Goal: Check status: Check status

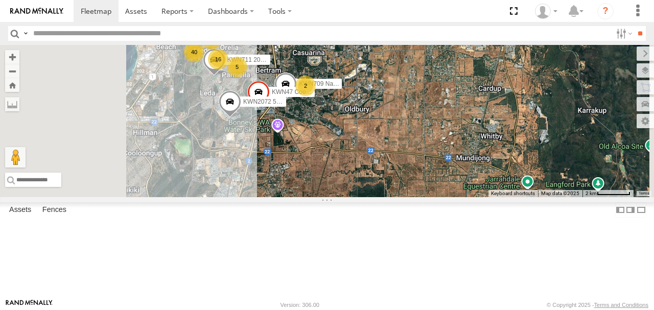
drag, startPoint x: 408, startPoint y: 184, endPoint x: 508, endPoint y: 182, distance: 100.2
click at [508, 182] on div "KWN49 Super.Retic 1HSS259 Coor.Enviro Plan & Develop KWN46 Facil.Maint 5 16 KWN…" at bounding box center [327, 121] width 654 height 152
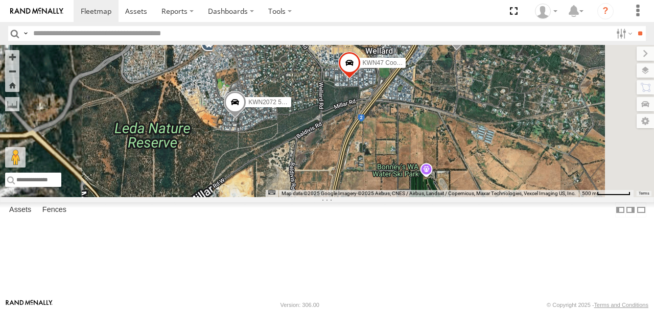
drag, startPoint x: 344, startPoint y: 163, endPoint x: 415, endPoint y: 163, distance: 71.6
click at [415, 163] on div "KWN49 Super.Retic 1HSS259 Coor.Enviro Plan & Develop KWN46 Facil.Maint KWN48 Fa…" at bounding box center [327, 121] width 654 height 152
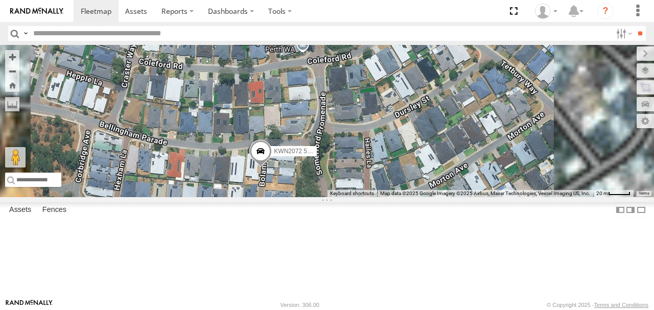
drag, startPoint x: 395, startPoint y: 227, endPoint x: 408, endPoint y: 151, distance: 77.3
click at [407, 152] on div "KWN49 Super.Retic 1HSS259 Coor.Enviro Plan & Develop KWN46 Facil.Maint KWN48 Fa…" at bounding box center [327, 121] width 654 height 152
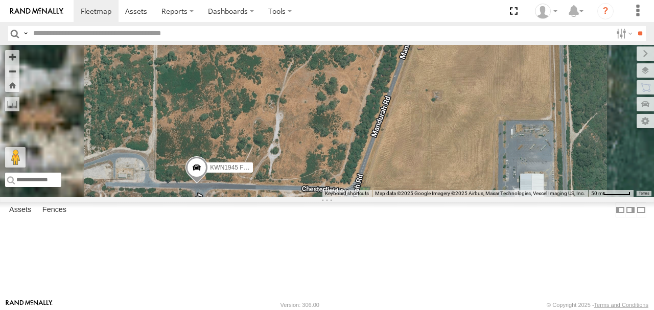
drag, startPoint x: 312, startPoint y: 181, endPoint x: 391, endPoint y: 124, distance: 97.3
click at [391, 124] on div "KWN49 Super.Retic 1HSS259 Coor.Enviro Plan & Develop KWN46 Facil.Maint KWN48 Fa…" at bounding box center [327, 121] width 654 height 152
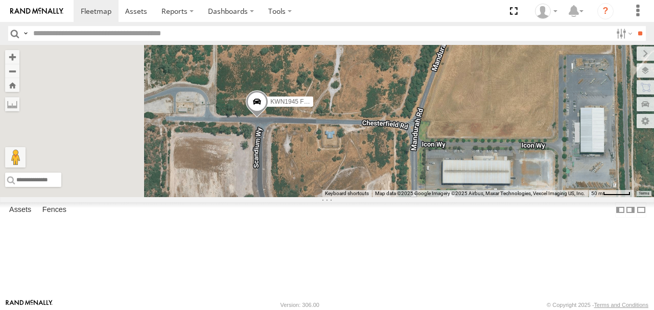
drag, startPoint x: 381, startPoint y: 189, endPoint x: 388, endPoint y: 173, distance: 17.9
click at [388, 173] on div "KWN49 Super.Retic 1HSS259 Coor.Enviro Plan & Develop KWN46 Facil.Maint KWN48 Fa…" at bounding box center [327, 121] width 654 height 152
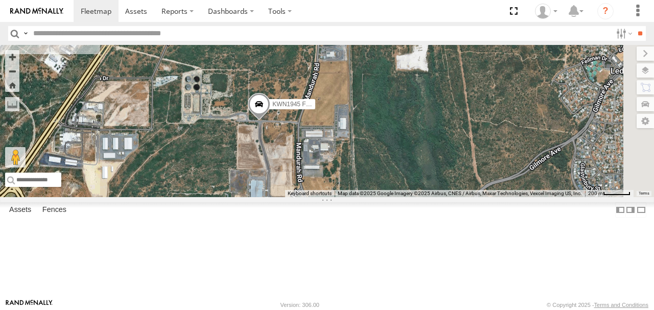
click at [270, 121] on span at bounding box center [259, 107] width 22 height 28
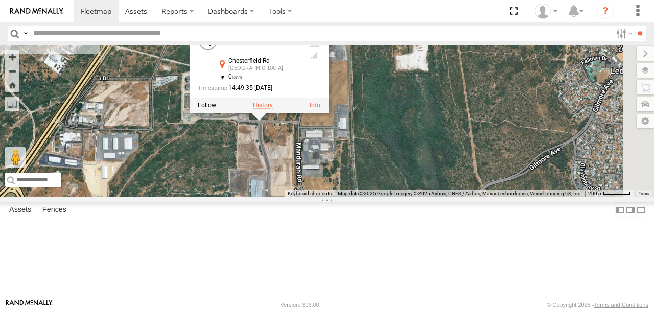
click at [273, 109] on label at bounding box center [263, 105] width 20 height 7
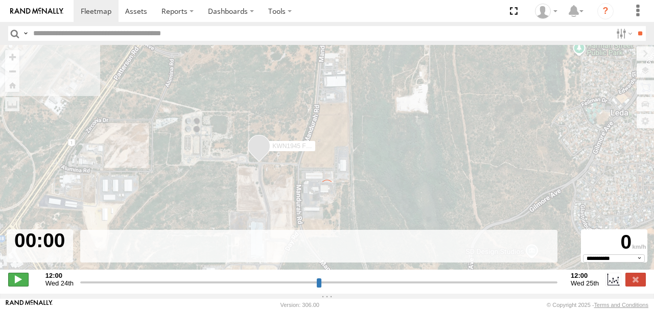
click at [16, 286] on span at bounding box center [18, 279] width 20 height 13
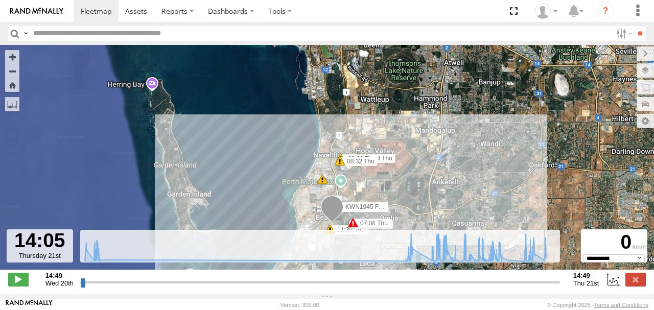
drag, startPoint x: 85, startPoint y: 289, endPoint x: 542, endPoint y: 268, distance: 458.0
click at [542, 278] on input "range" at bounding box center [320, 283] width 480 height 10
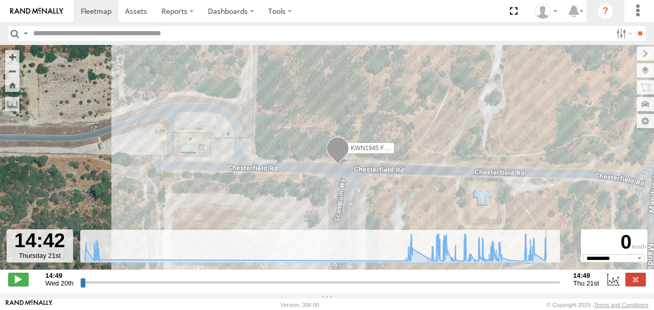
type input "**********"
